Goal: Register for event/course

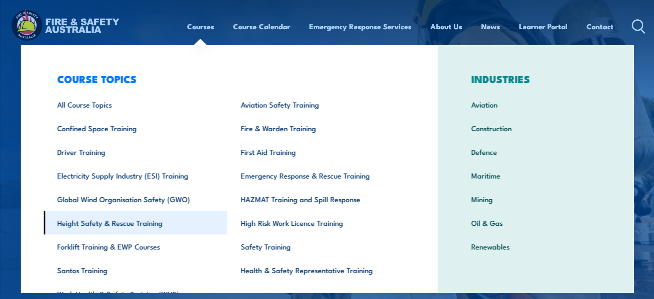
click at [134, 223] on link "Height Safety & Rescue Training" at bounding box center [135, 223] width 184 height 24
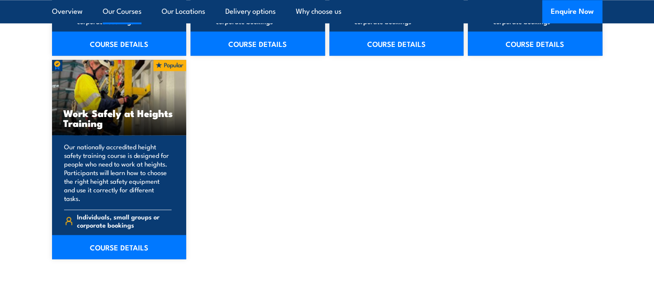
scroll to position [1118, 0]
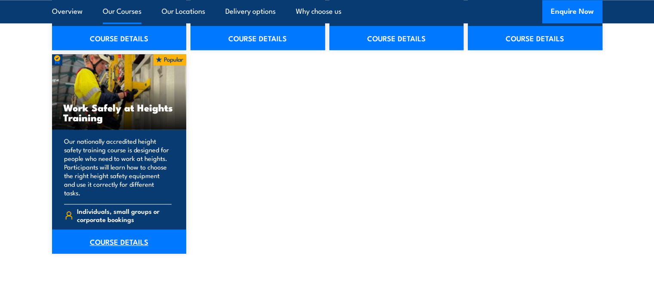
click at [119, 229] on link "COURSE DETAILS" at bounding box center [119, 241] width 135 height 24
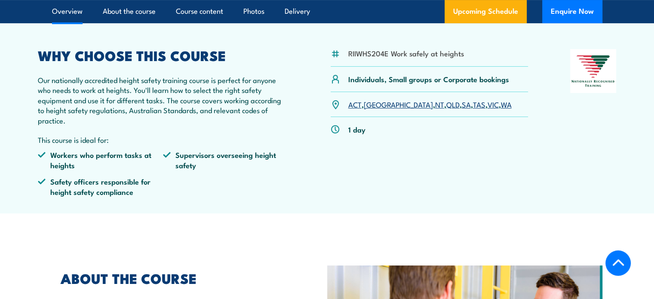
scroll to position [258, 0]
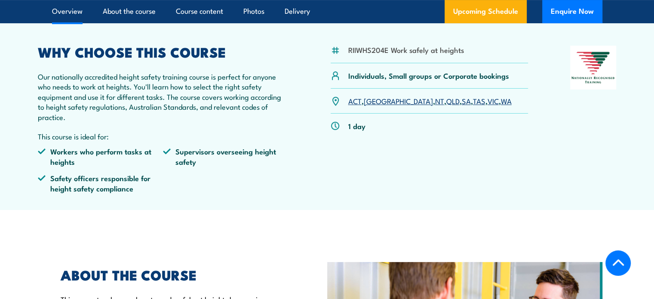
click at [372, 103] on link "[GEOGRAPHIC_DATA]" at bounding box center [398, 100] width 69 height 10
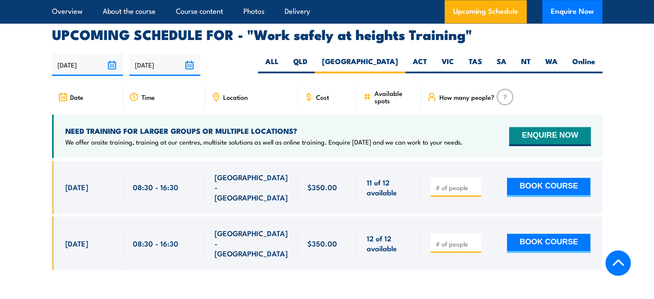
scroll to position [1368, 0]
